Goal: Task Accomplishment & Management: Manage account settings

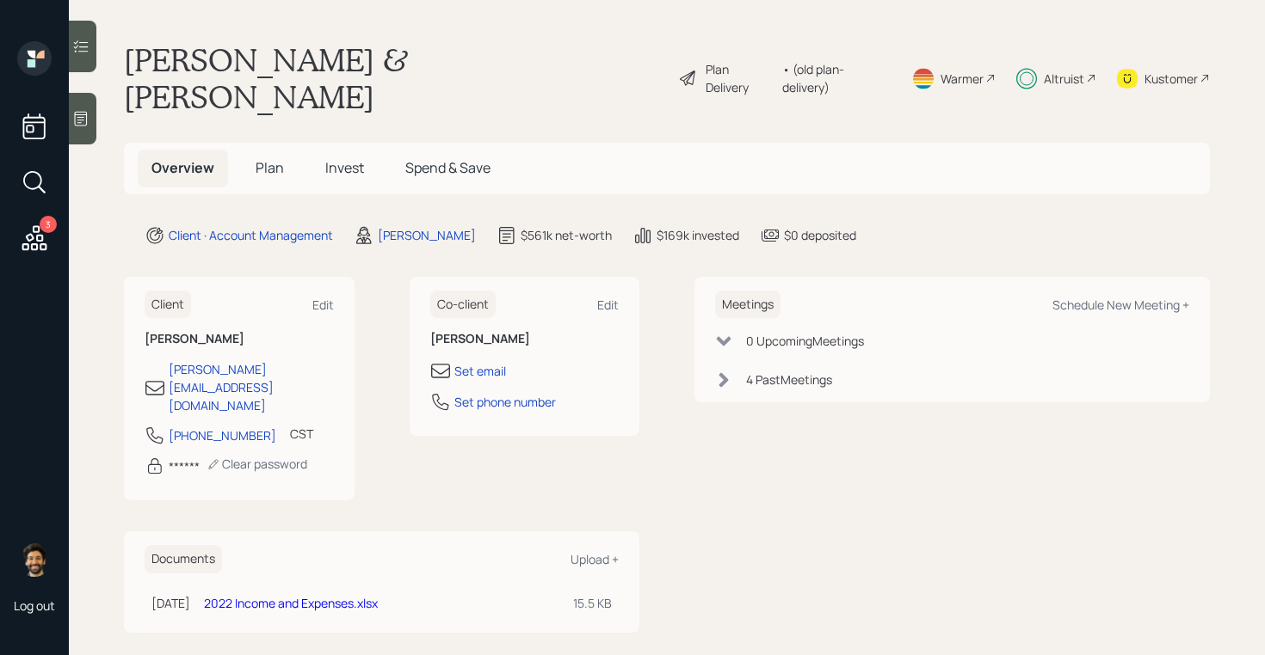
click at [360, 158] on span "Invest" at bounding box center [344, 167] width 39 height 19
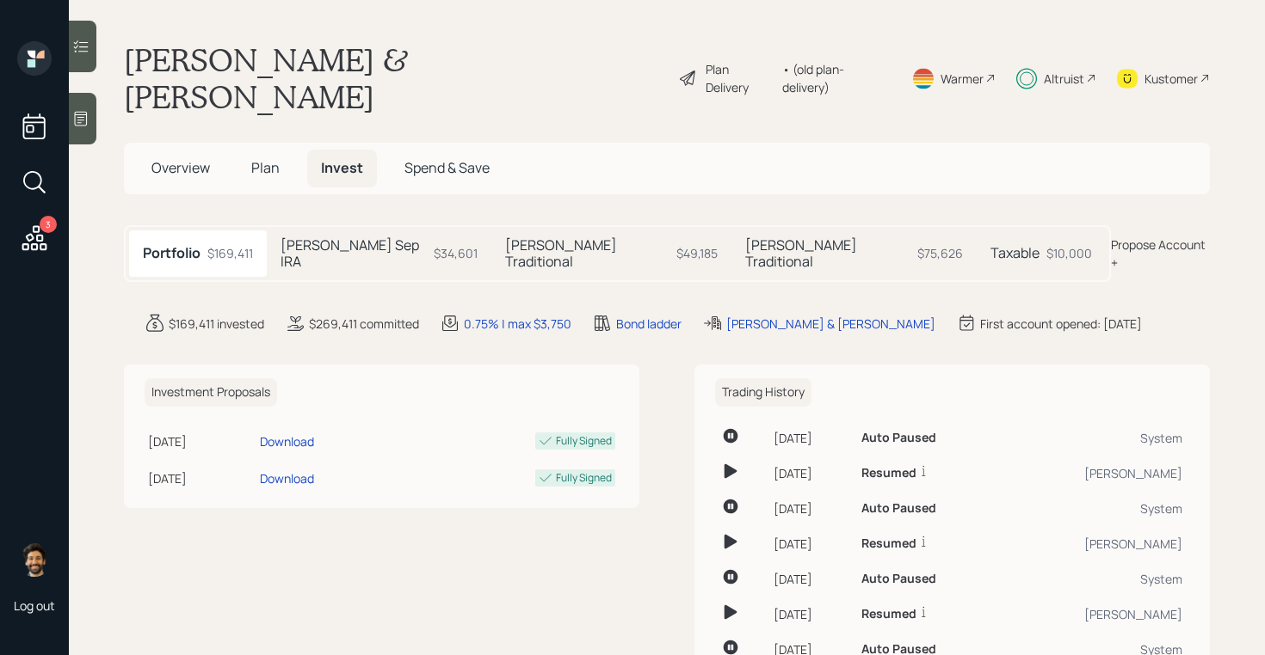
click at [976, 231] on div "Taxable $10,000" at bounding box center [1040, 254] width 129 height 46
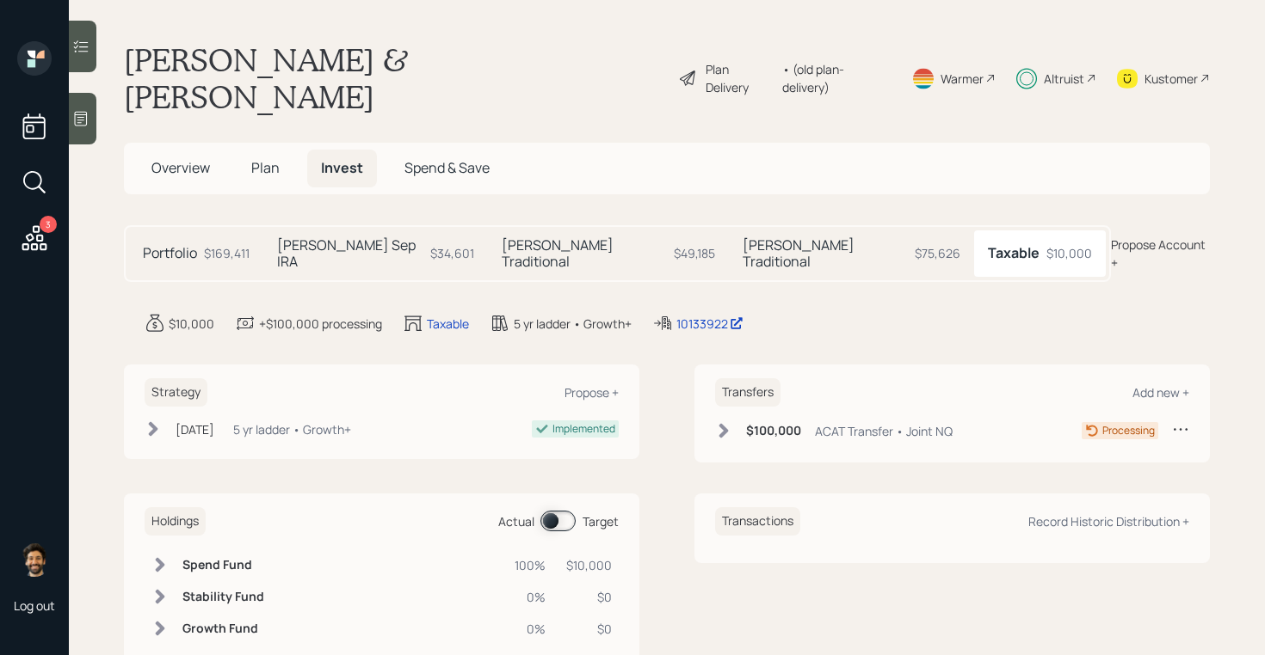
click at [724, 422] on icon at bounding box center [723, 430] width 17 height 17
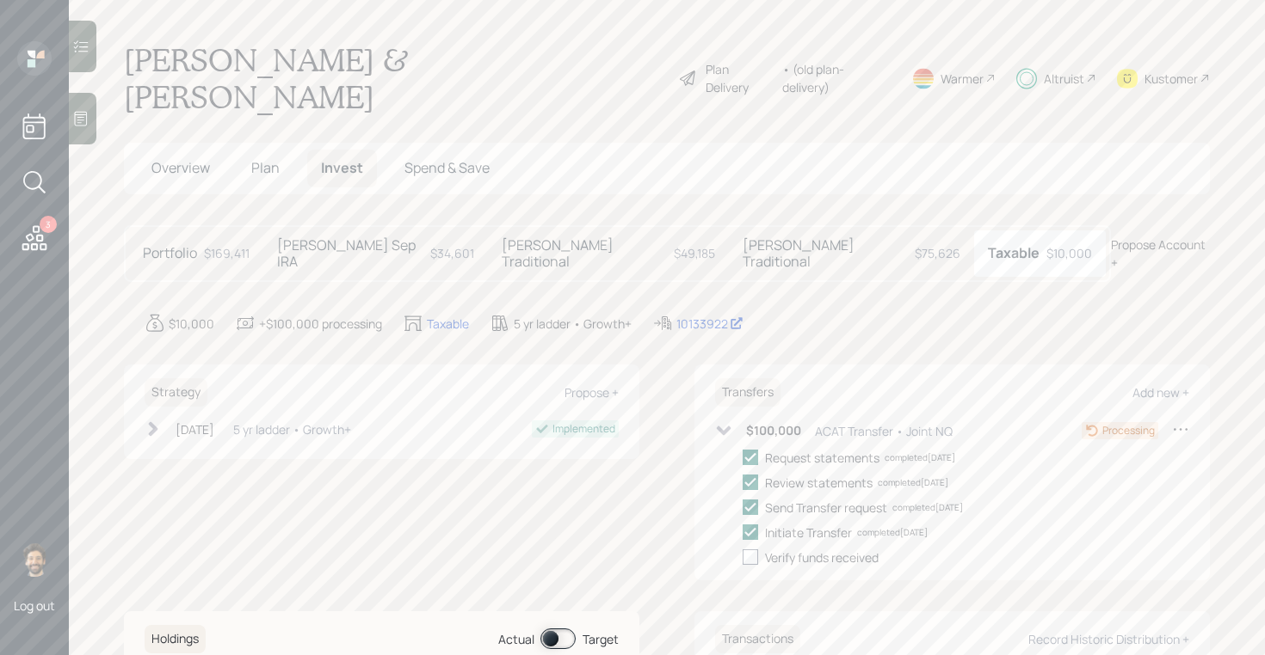
click at [749, 550] on div at bounding box center [749, 557] width 15 height 15
click at [742, 557] on input "checkbox" at bounding box center [742, 557] width 1 height 1
checkbox input "true"
